Goal: Check status: Check status

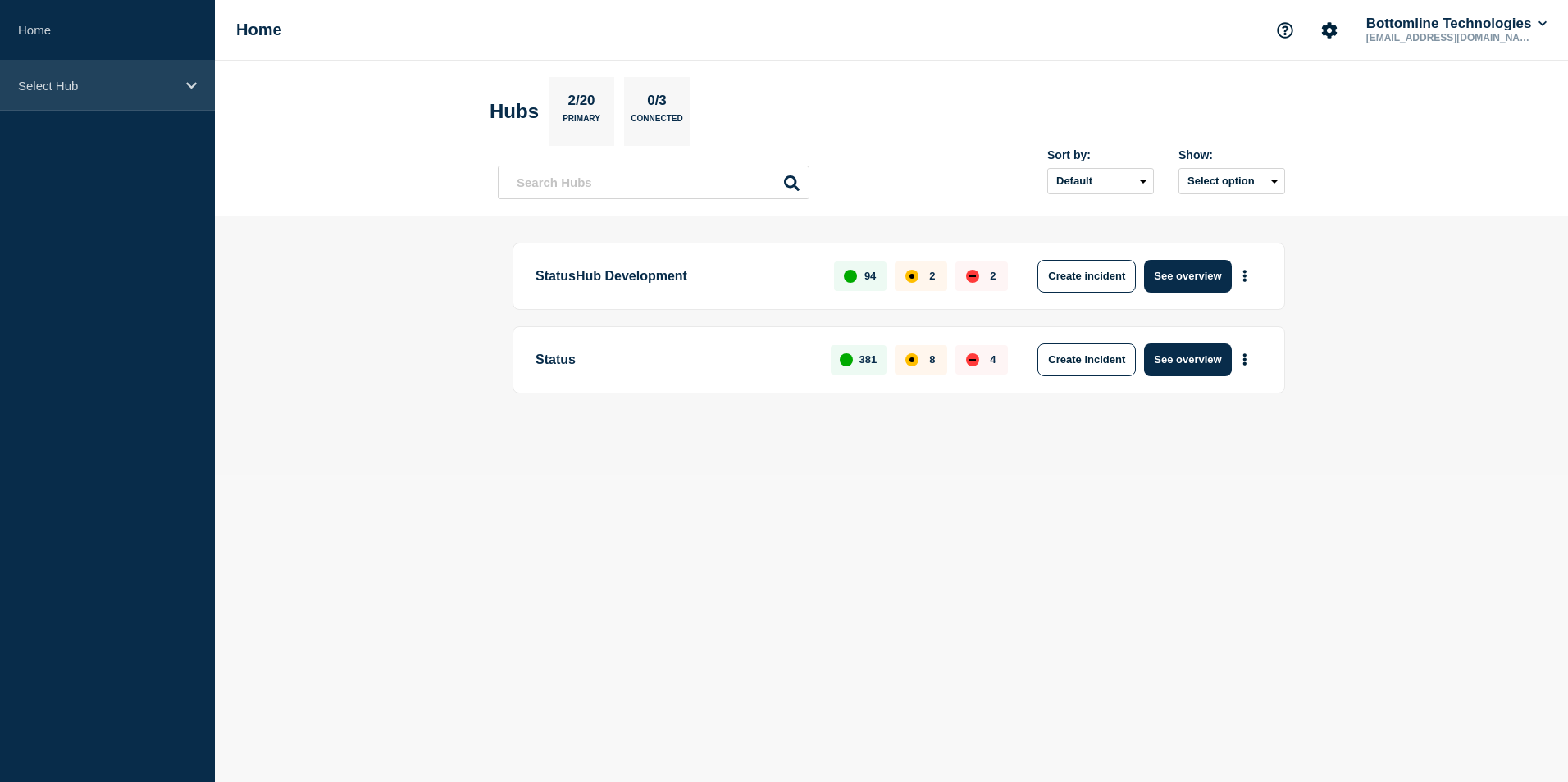
click at [181, 86] on div "Select Hub" at bounding box center [107, 86] width 215 height 50
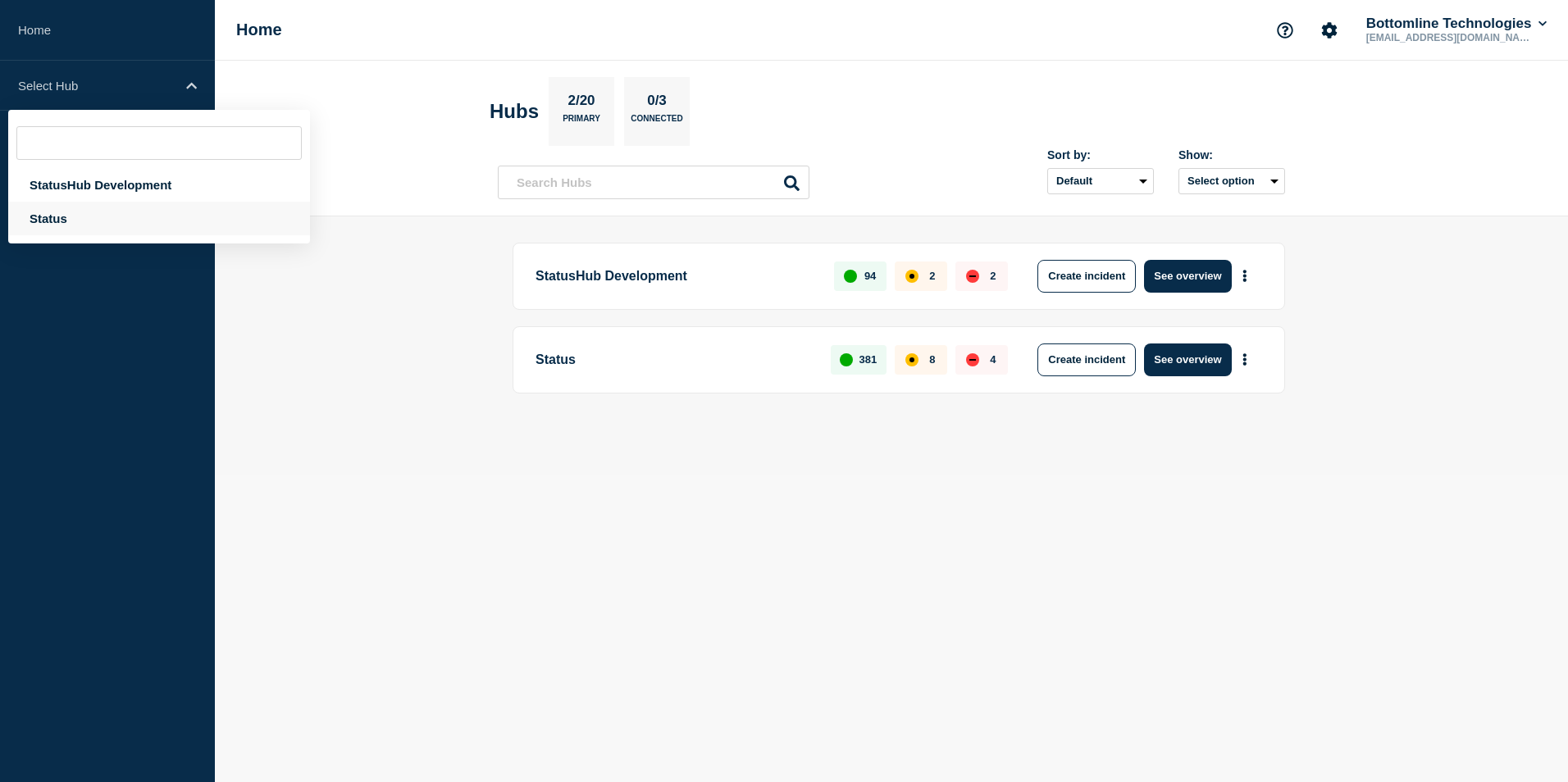
click at [90, 209] on div "Status" at bounding box center [159, 218] width 302 height 34
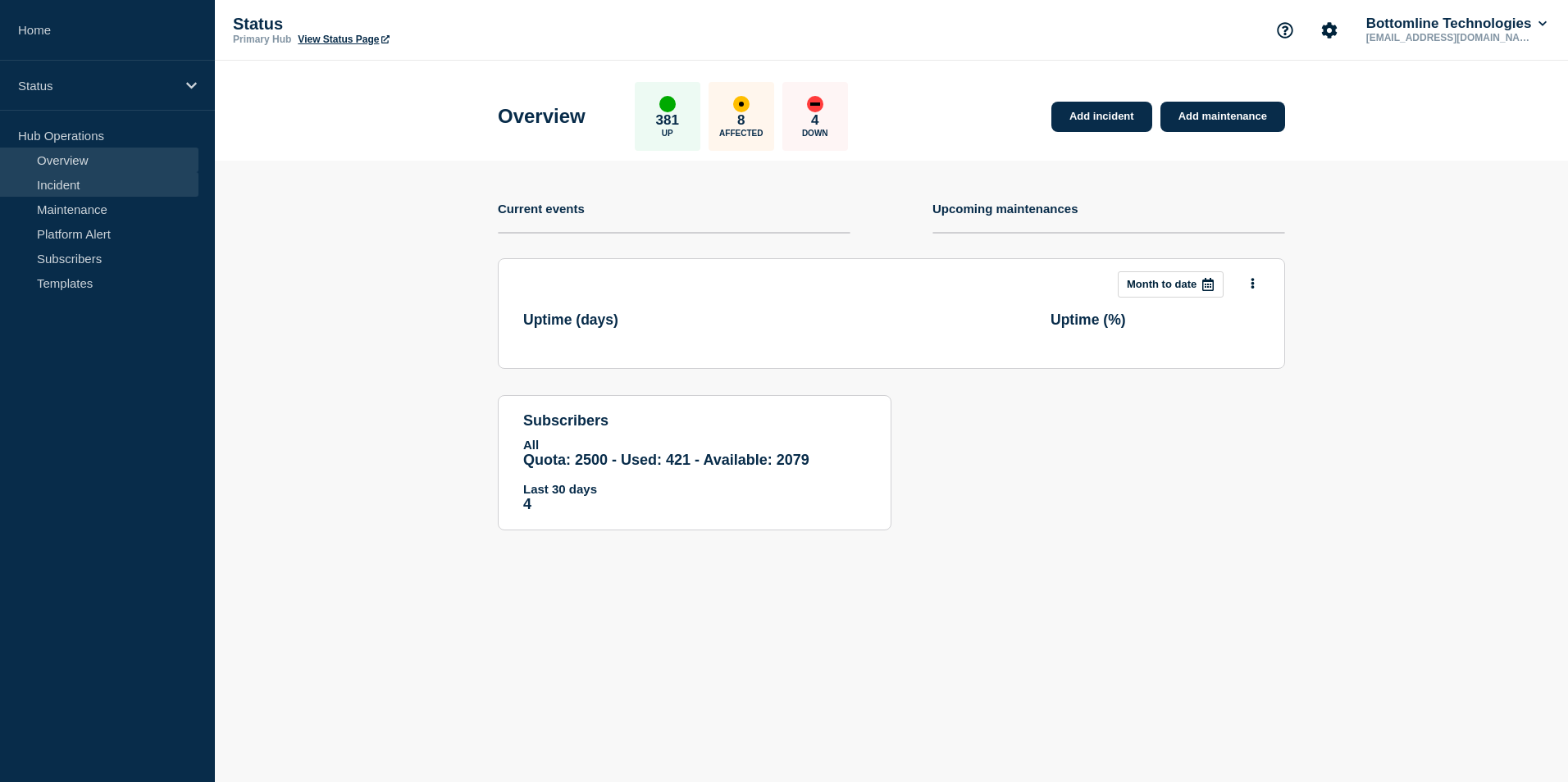
click at [121, 191] on link "Incident" at bounding box center [99, 184] width 198 height 24
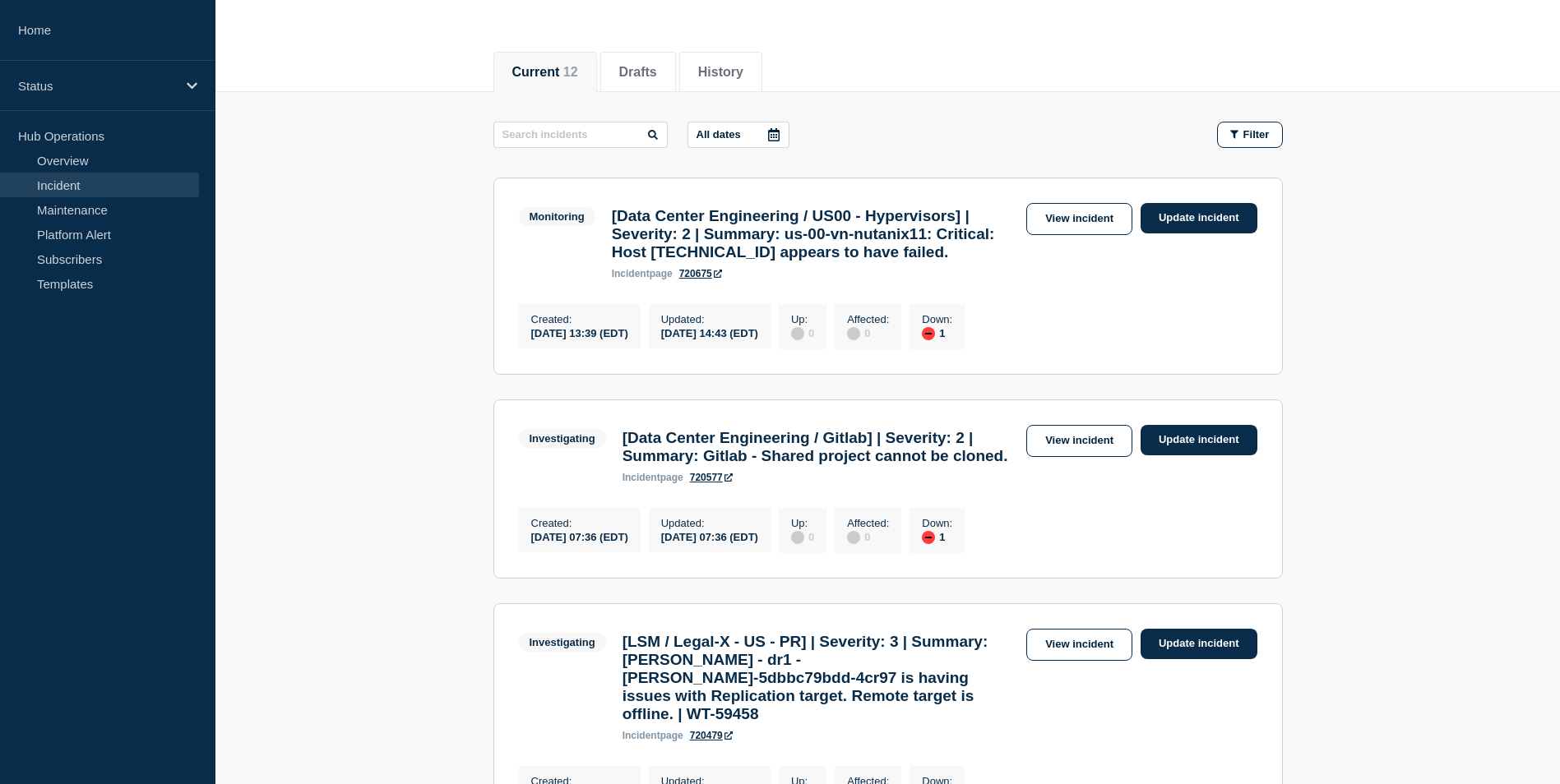
scroll to position [164, 0]
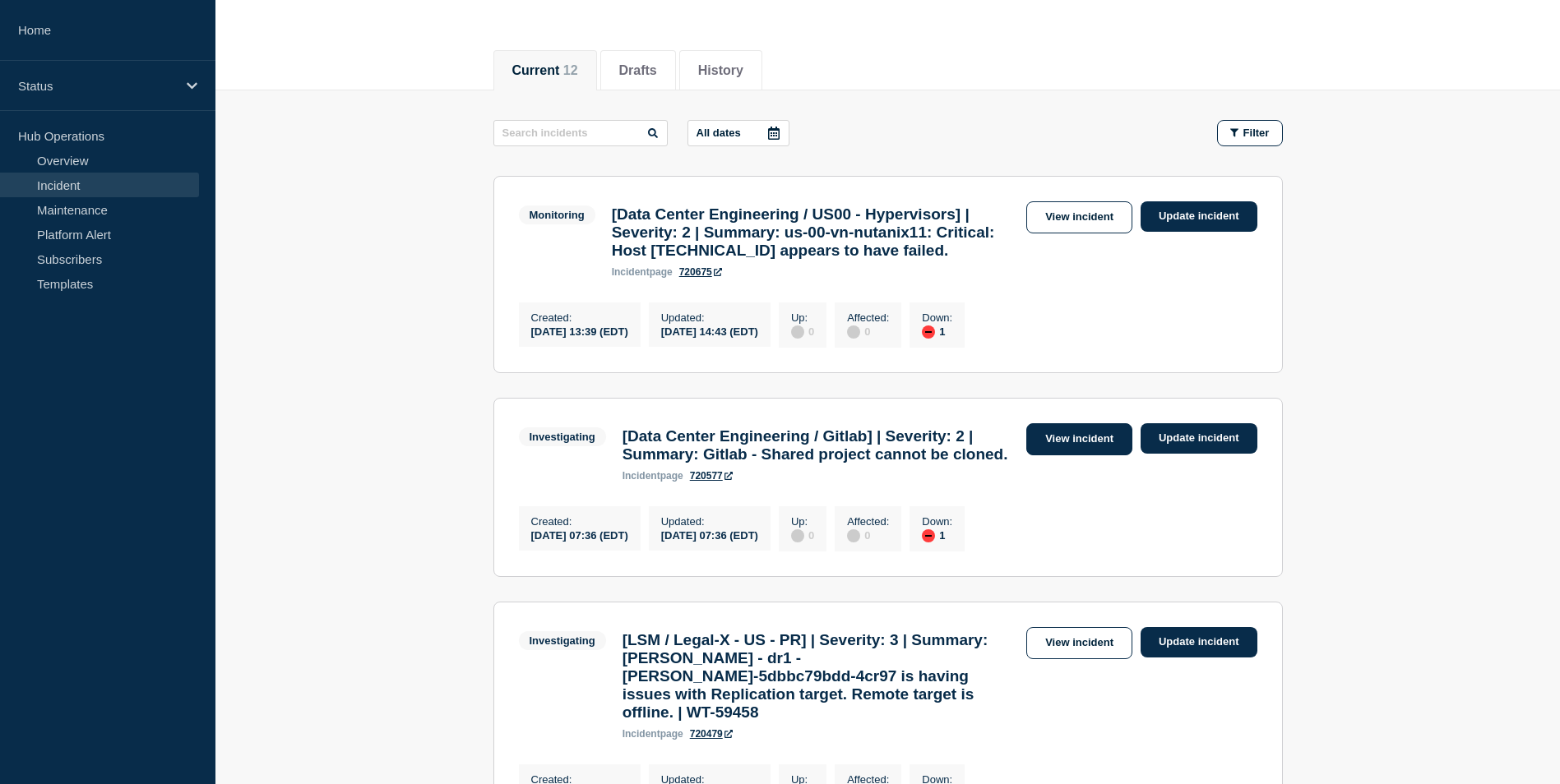
click at [1051, 455] on link "View incident" at bounding box center [1079, 439] width 106 height 32
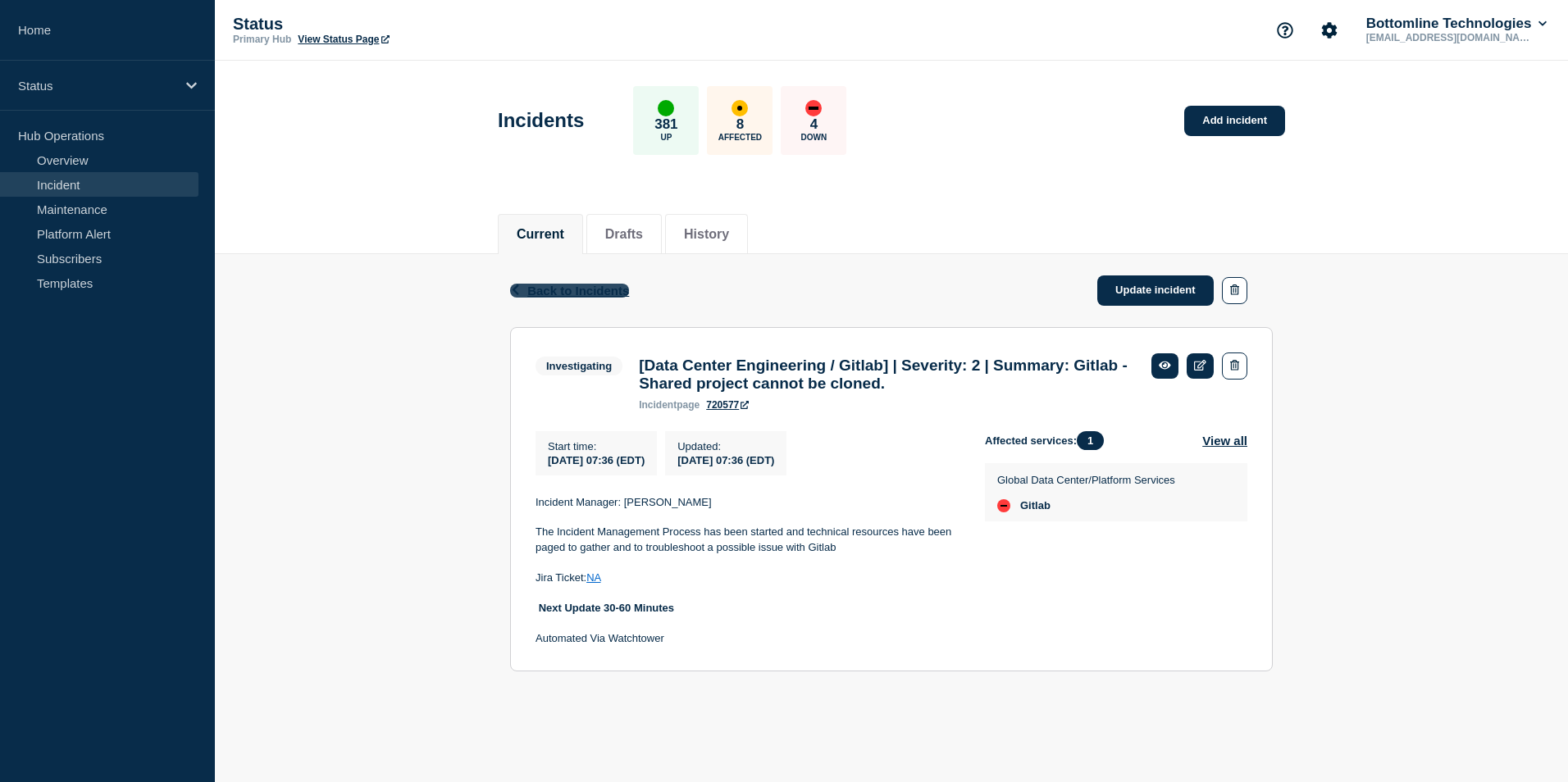
click at [570, 291] on span "Back to Incidents" at bounding box center [578, 290] width 102 height 14
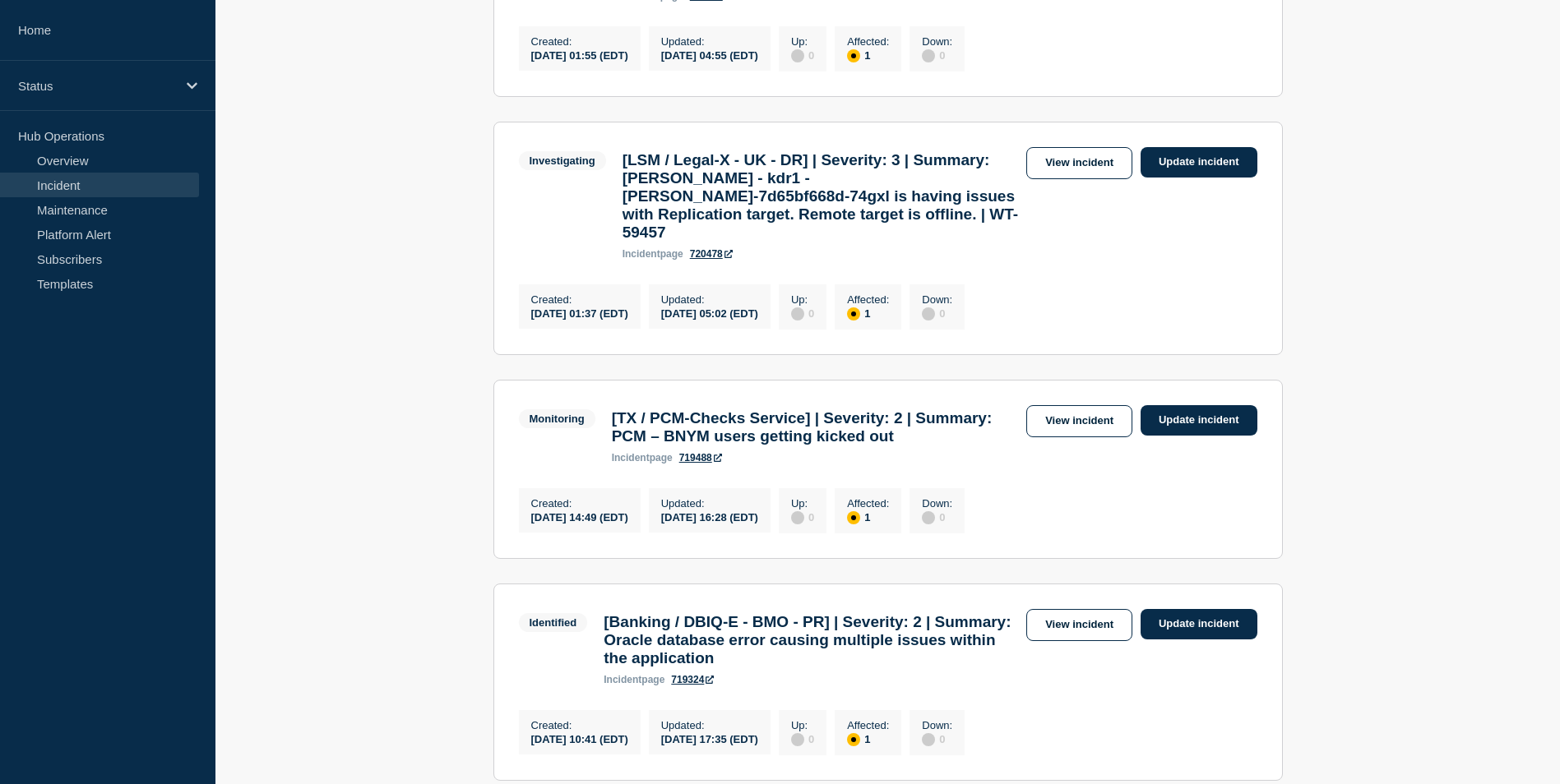
scroll to position [904, 0]
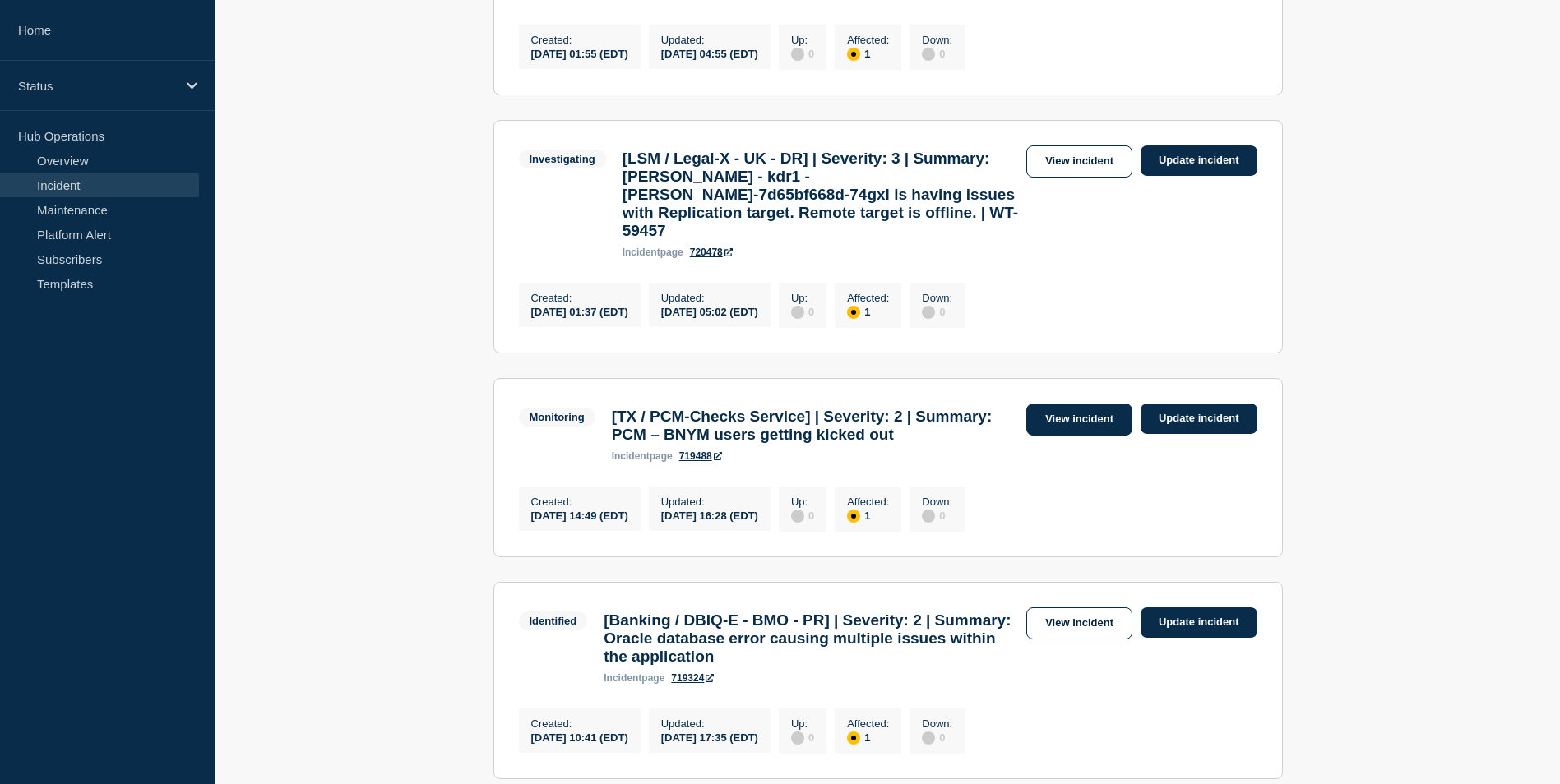
click at [1082, 436] on link "View incident" at bounding box center [1079, 419] width 106 height 32
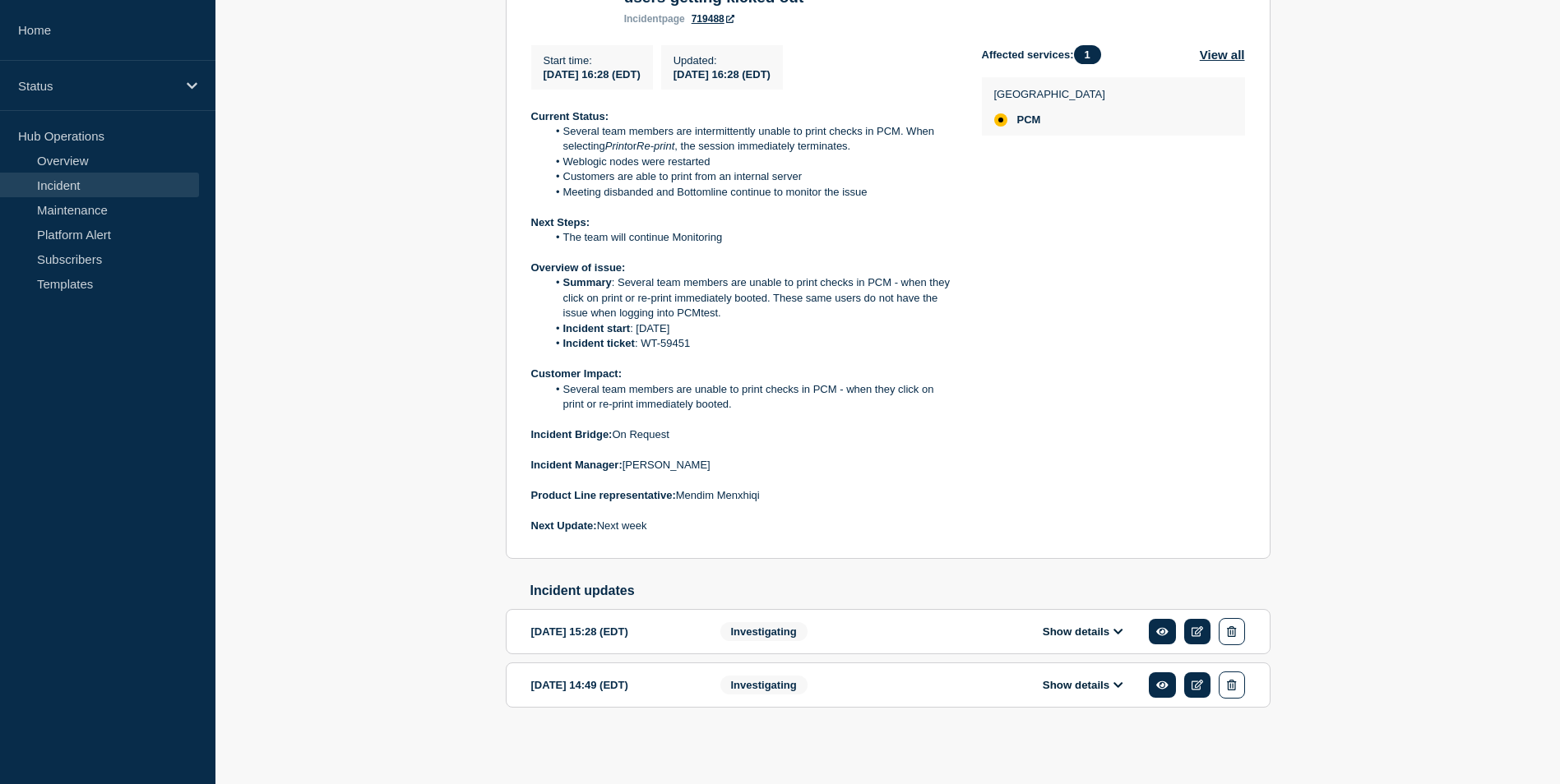
scroll to position [402, 0]
click at [1087, 632] on button "Show details" at bounding box center [1082, 632] width 90 height 14
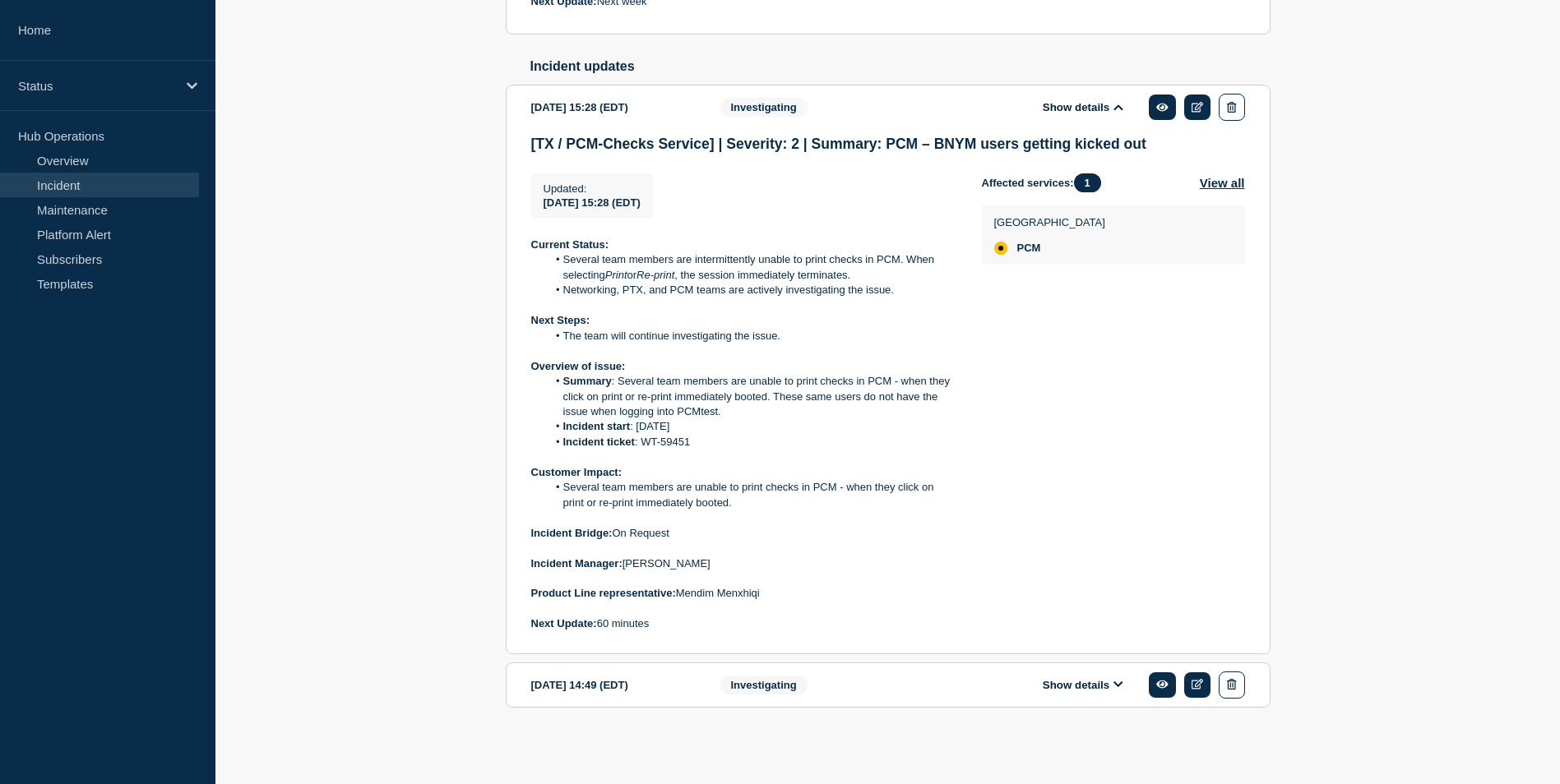
scroll to position [929, 0]
